Goal: Information Seeking & Learning: Check status

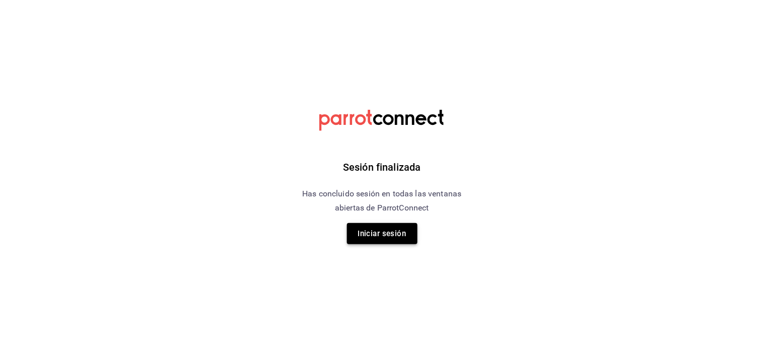
click at [410, 228] on button "Iniciar sesión" at bounding box center [382, 233] width 71 height 21
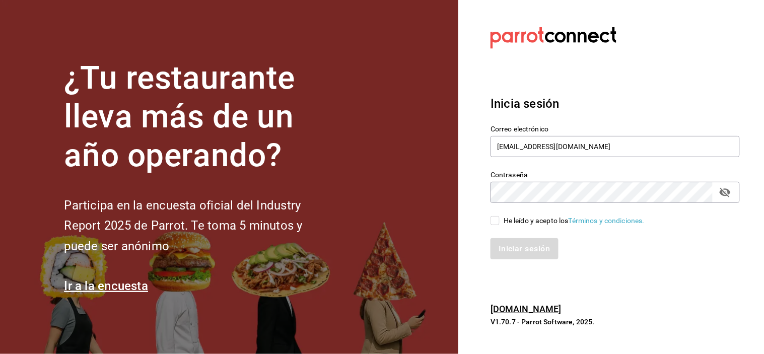
click at [495, 221] on input "He leído y acepto los Términos y condiciones." at bounding box center [495, 220] width 9 height 9
checkbox input "true"
click at [515, 244] on button "Iniciar sesión" at bounding box center [525, 248] width 69 height 21
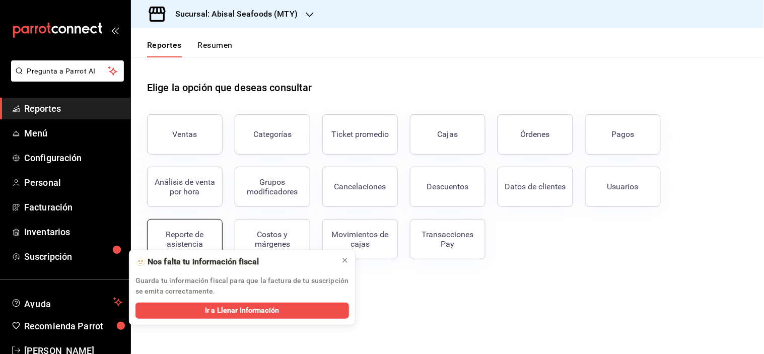
click at [186, 237] on div "Reporte de asistencia" at bounding box center [185, 239] width 62 height 19
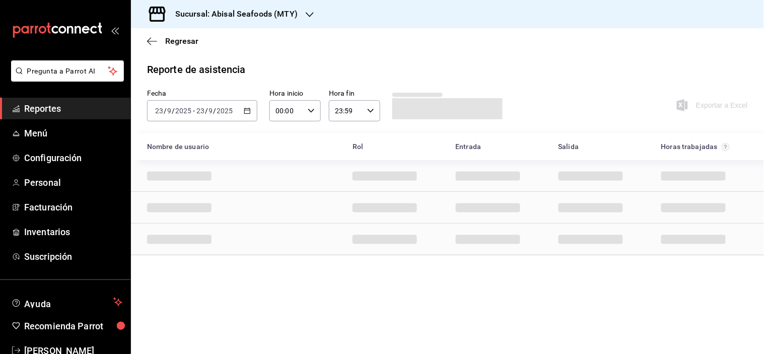
click at [271, 15] on h3 "Sucursal: Abisal Seafoods (MTY)" at bounding box center [232, 14] width 130 height 12
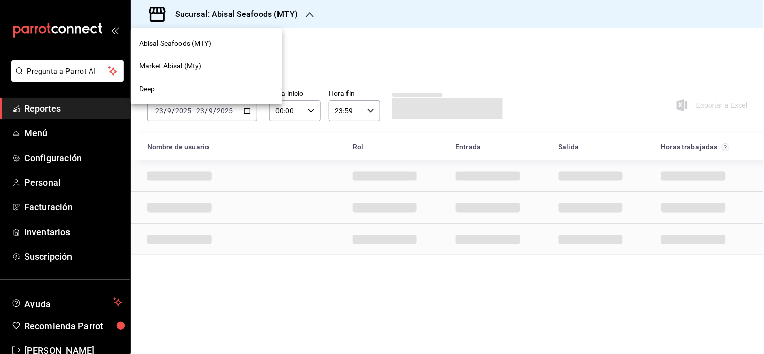
click at [198, 66] on span "Market Abisal (Mty)" at bounding box center [170, 66] width 63 height 11
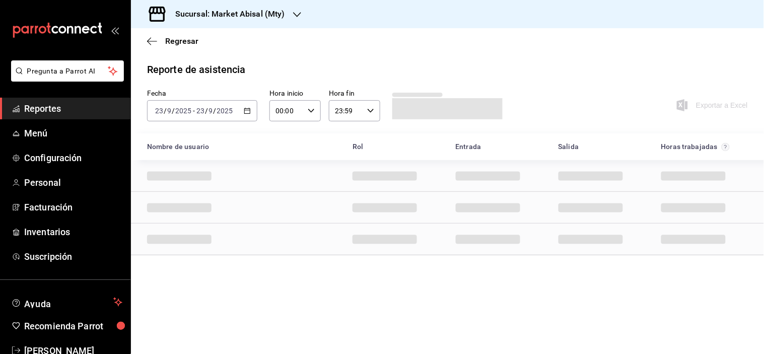
click at [248, 111] on icon "button" at bounding box center [247, 110] width 7 height 7
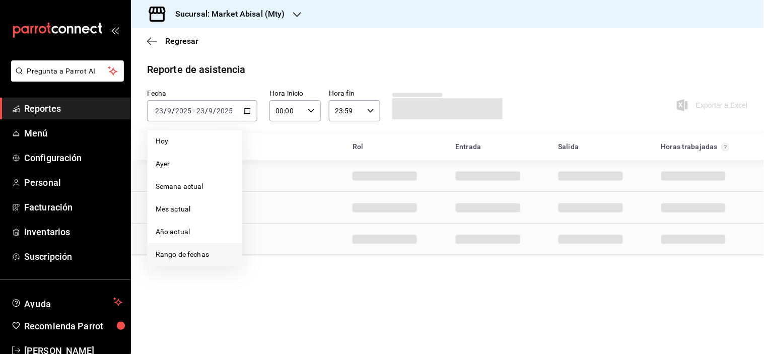
click at [187, 249] on span "Rango de fechas" at bounding box center [195, 254] width 78 height 11
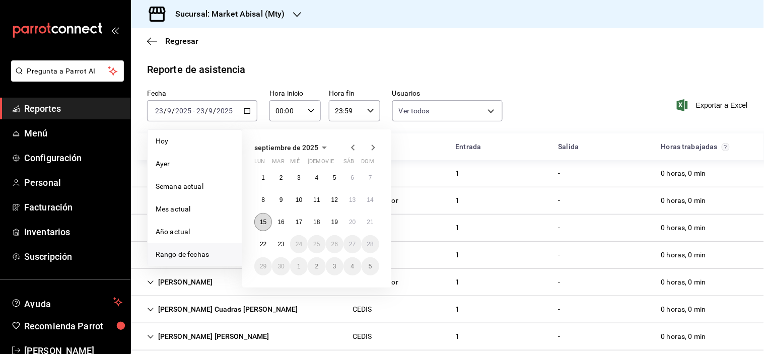
click at [267, 222] on button "15" at bounding box center [263, 222] width 18 height 18
click at [370, 225] on abbr "21" at bounding box center [370, 222] width 7 height 7
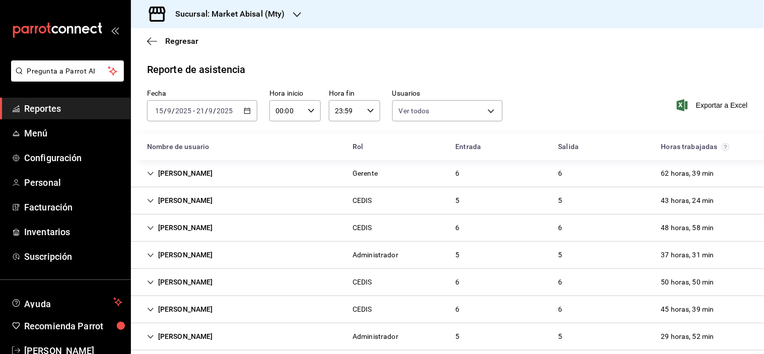
click at [156, 171] on div "[PERSON_NAME]" at bounding box center [180, 173] width 82 height 19
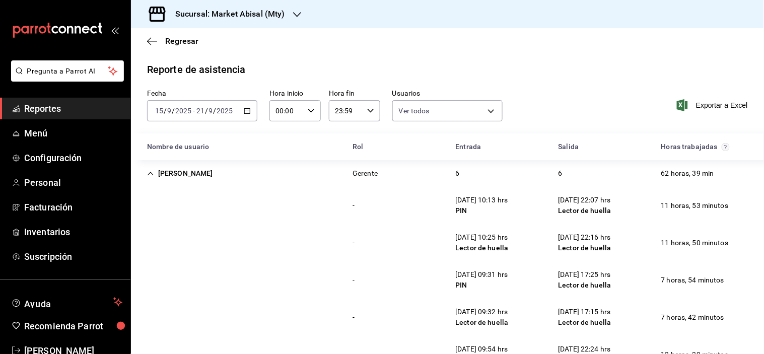
click at [543, 104] on div "Fecha [DATE] [DATE] - [DATE] [DATE] Hora inicio 00:00 Hora inicio Hora fin 23:5…" at bounding box center [447, 111] width 633 height 44
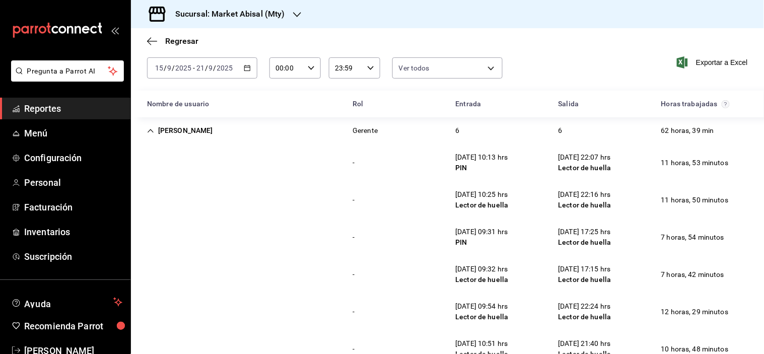
scroll to position [44, 0]
click at [542, 108] on div "Entrada" at bounding box center [499, 102] width 103 height 19
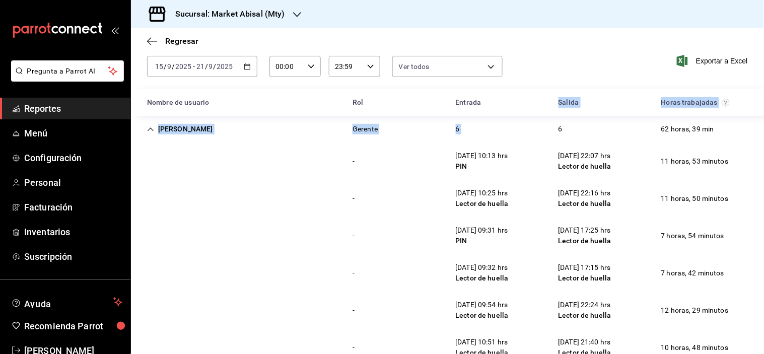
click at [551, 121] on div "6" at bounding box center [561, 129] width 20 height 19
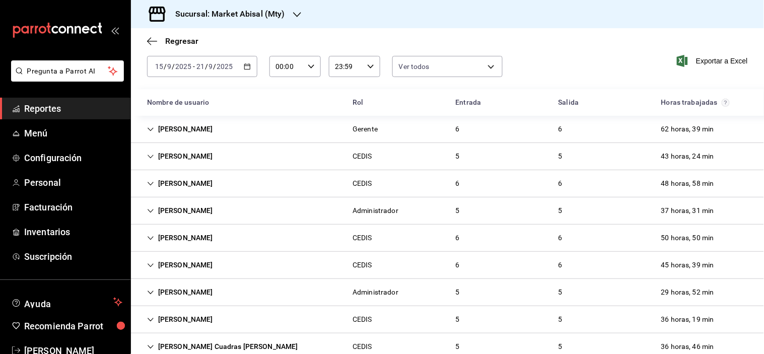
drag, startPoint x: 545, startPoint y: 124, endPoint x: 545, endPoint y: 133, distance: 9.1
click at [551, 133] on div "6" at bounding box center [561, 129] width 20 height 19
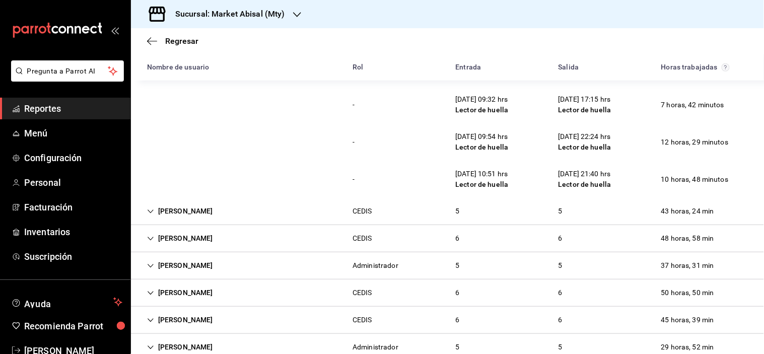
scroll to position [268, 0]
